Goal: Find specific page/section: Find specific page/section

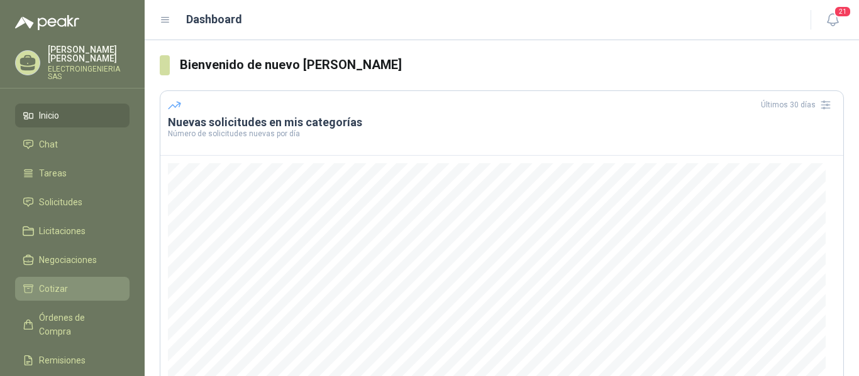
click at [62, 282] on span "Cotizar" at bounding box center [53, 289] width 29 height 14
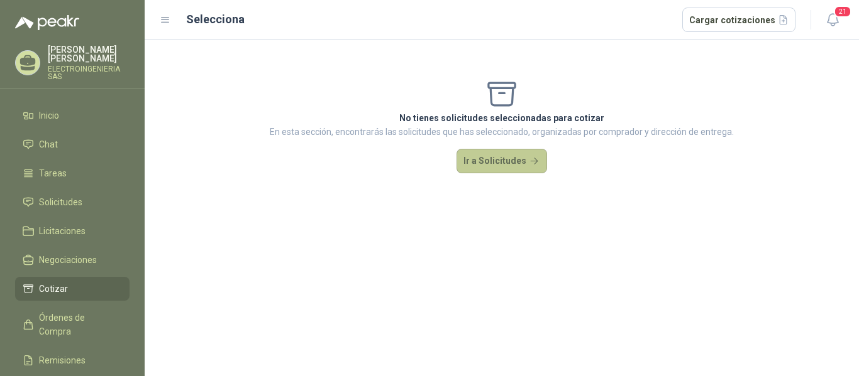
click at [497, 158] on button "Ir a Solicitudes" at bounding box center [501, 161] width 91 height 25
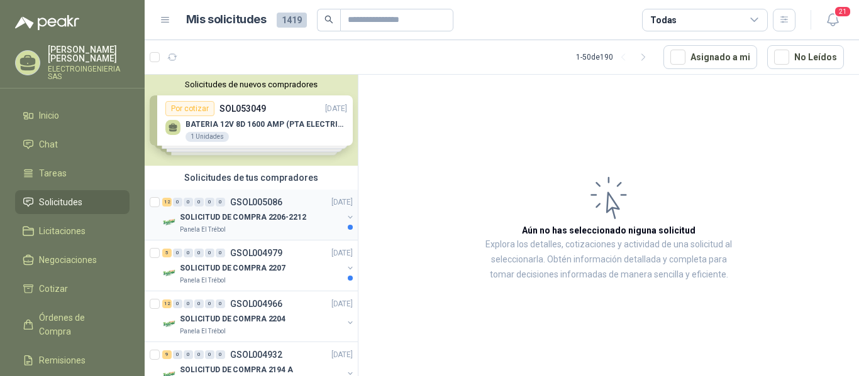
click at [253, 220] on p "SOLICITUD DE COMPRA 2206-2212" at bounding box center [243, 218] width 126 height 12
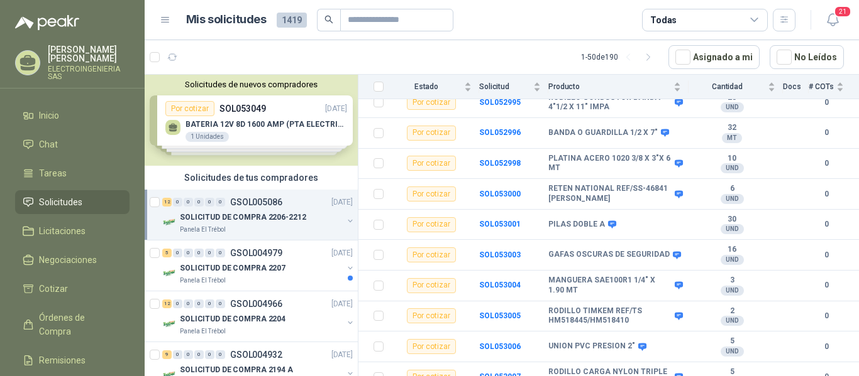
scroll to position [228, 0]
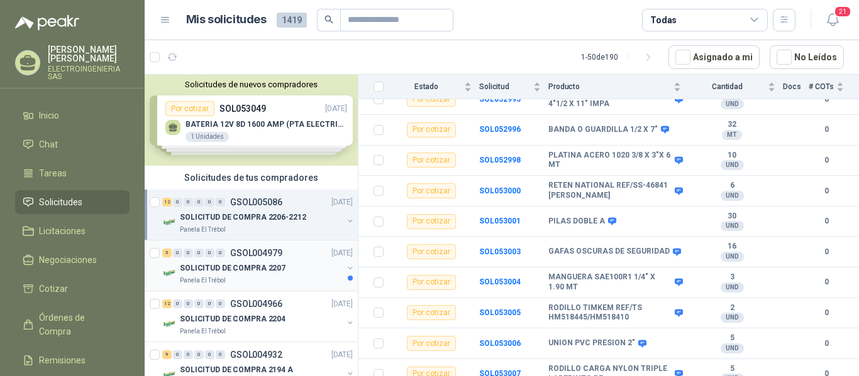
click at [248, 271] on p "SOLICITUD DE COMPRA 2207" at bounding box center [233, 269] width 106 height 12
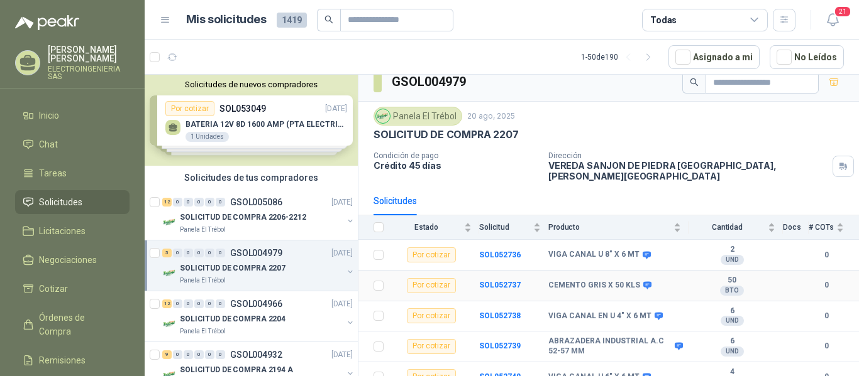
scroll to position [14, 0]
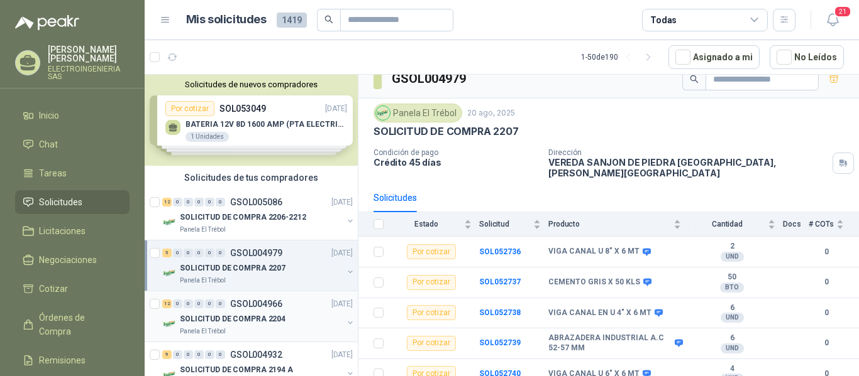
click at [265, 321] on p "SOLICITUD DE COMPRA 2204" at bounding box center [233, 320] width 106 height 12
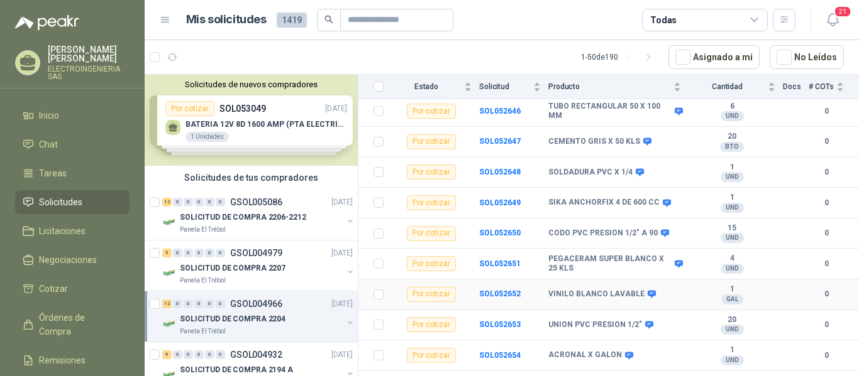
scroll to position [228, 0]
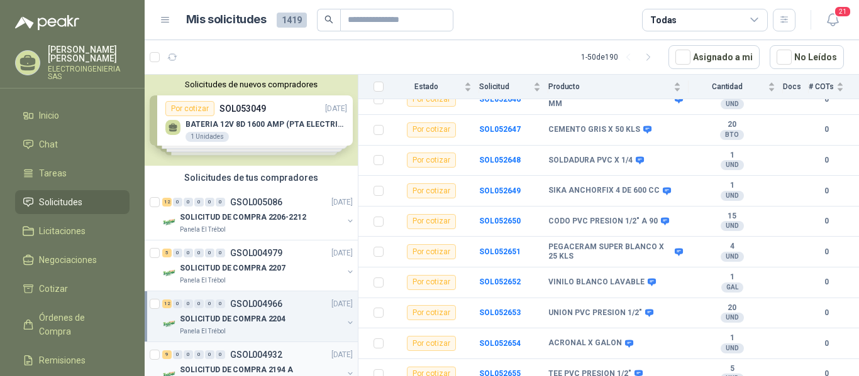
click at [260, 354] on p "GSOL004932" at bounding box center [256, 355] width 52 height 9
